Goal: Use online tool/utility: Use online tool/utility

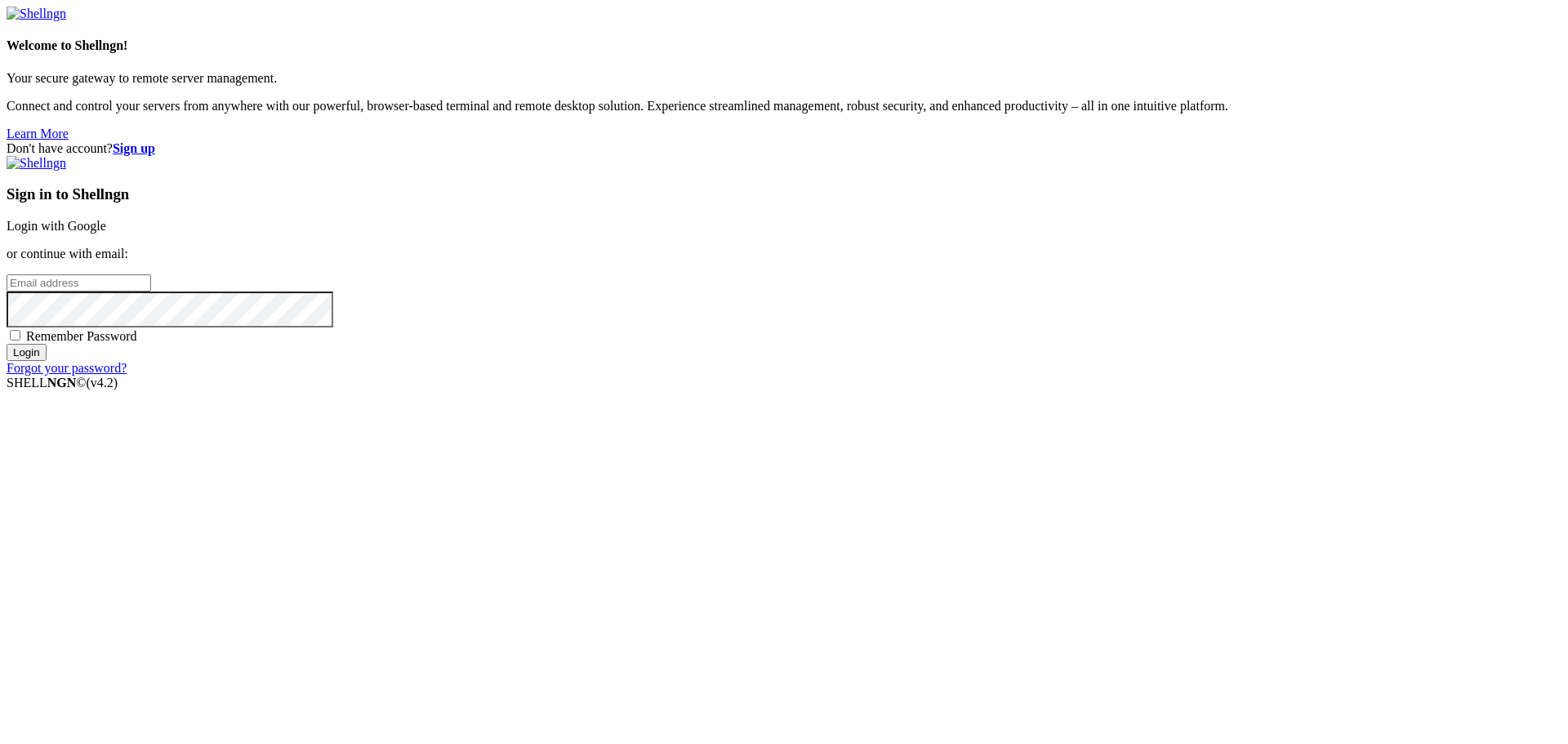
click at [106, 233] on link "Login with Google" at bounding box center [57, 226] width 100 height 14
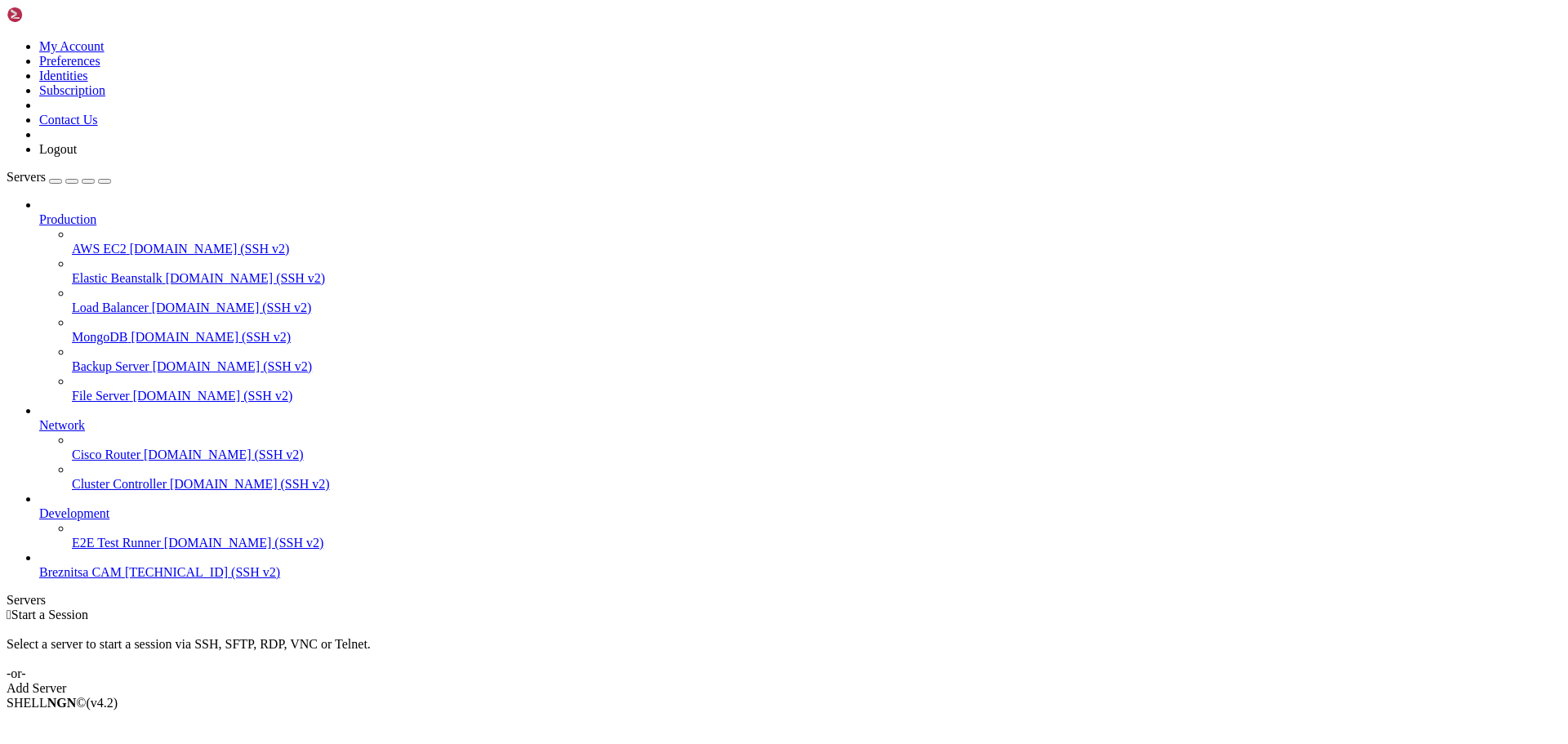
click at [89, 580] on span "Breznitsa CAM" at bounding box center [80, 573] width 83 height 14
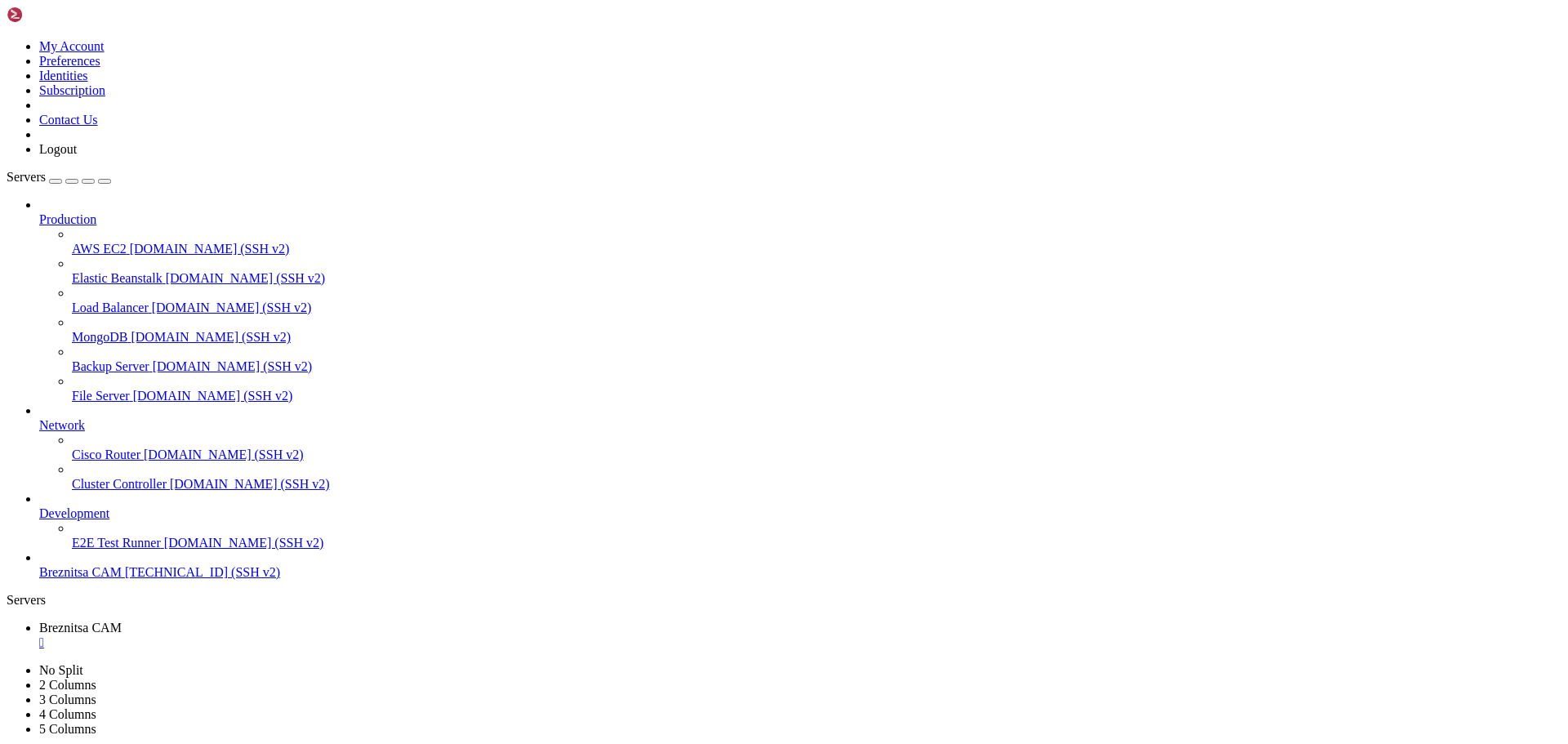
drag, startPoint x: 380, startPoint y: 1304, endPoint x: 774, endPoint y: 1465, distance: 425.6
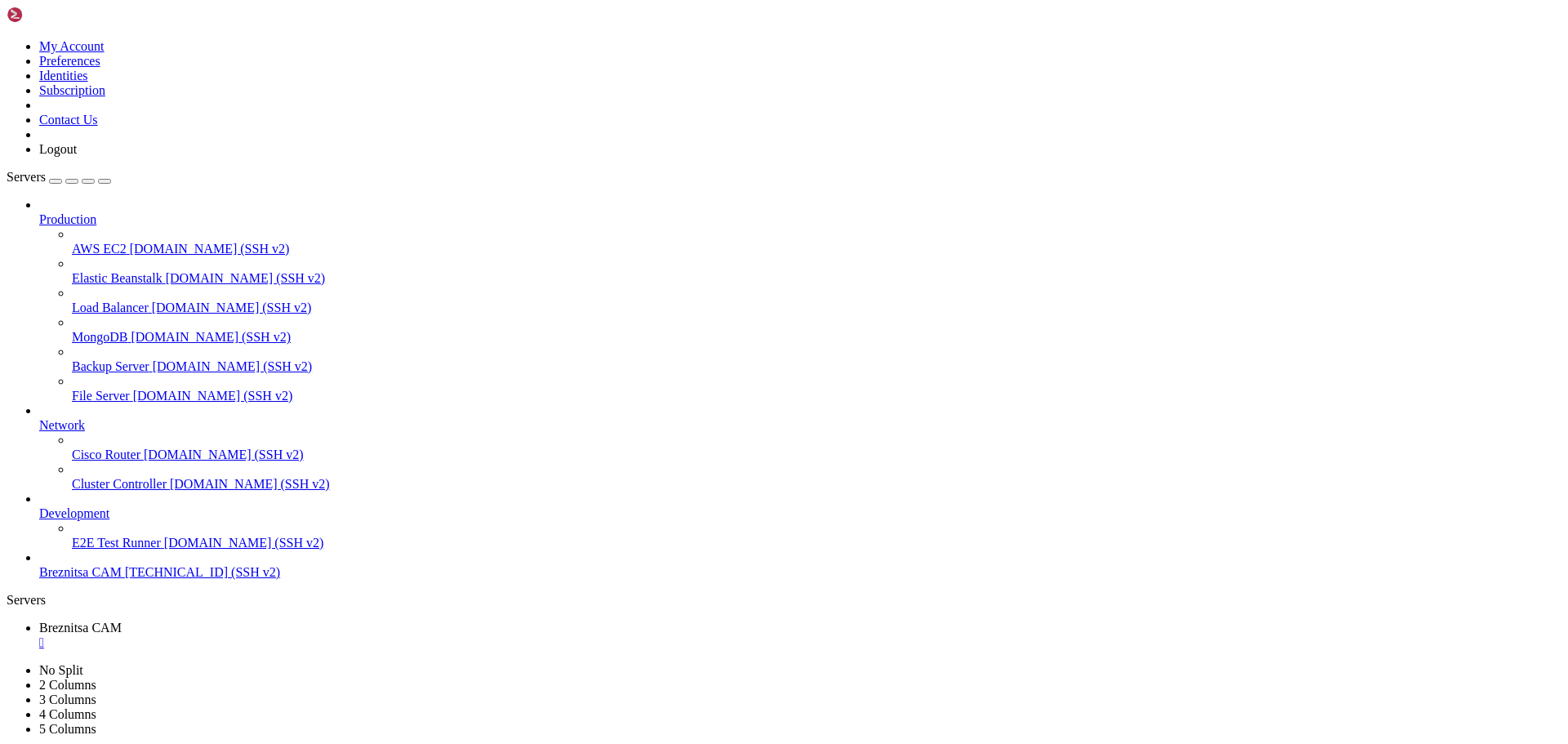
drag, startPoint x: 10, startPoint y: 1310, endPoint x: 364, endPoint y: 1378, distance: 360.5
drag, startPoint x: 16, startPoint y: 1310, endPoint x: 654, endPoint y: 1485, distance: 661.6
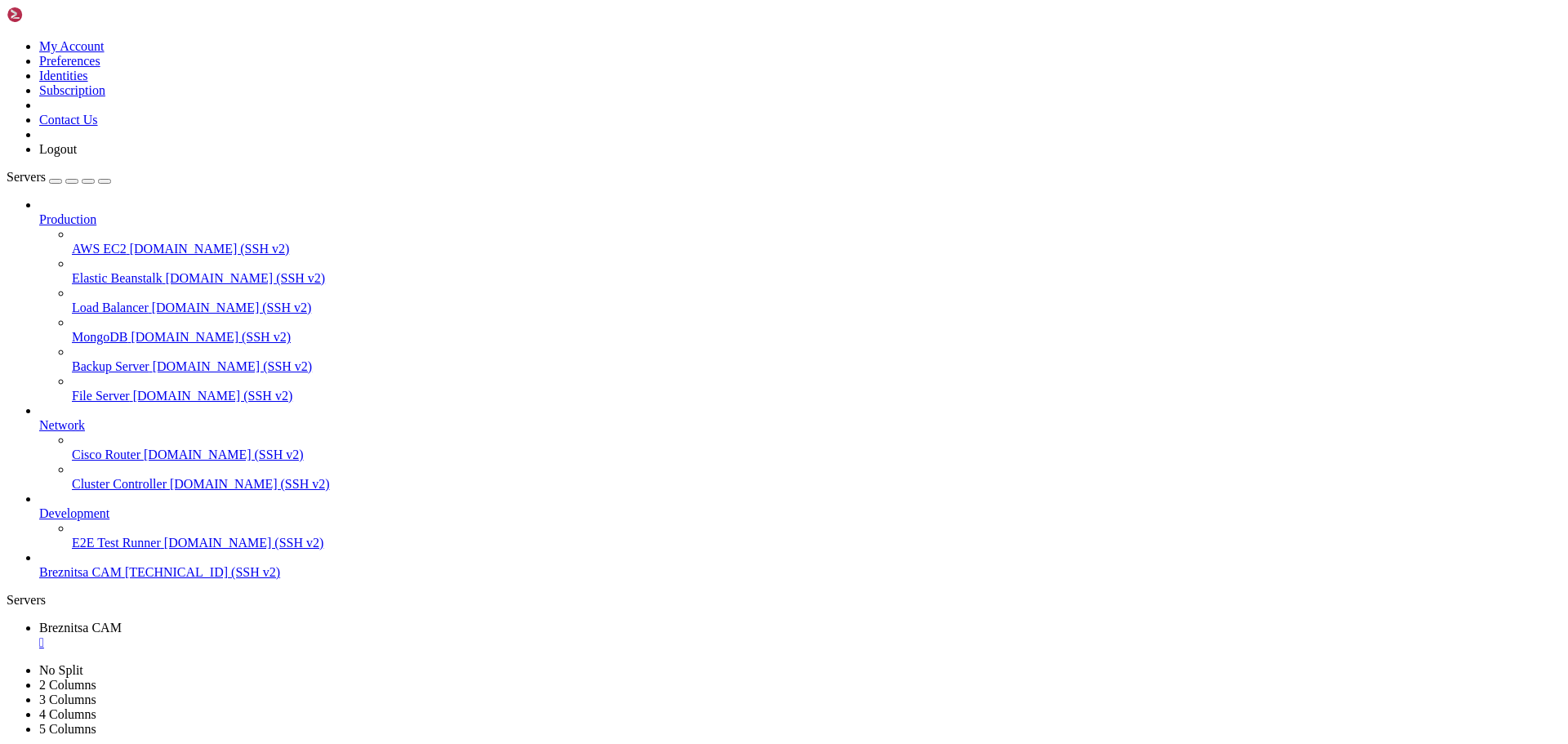
scroll to position [84, 0]
